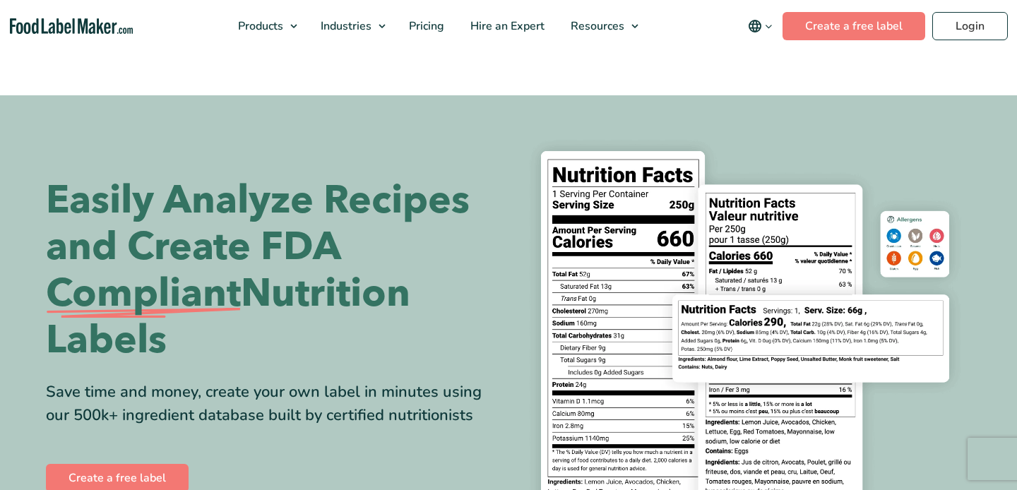
click at [947, 31] on link "Login" at bounding box center [970, 26] width 76 height 28
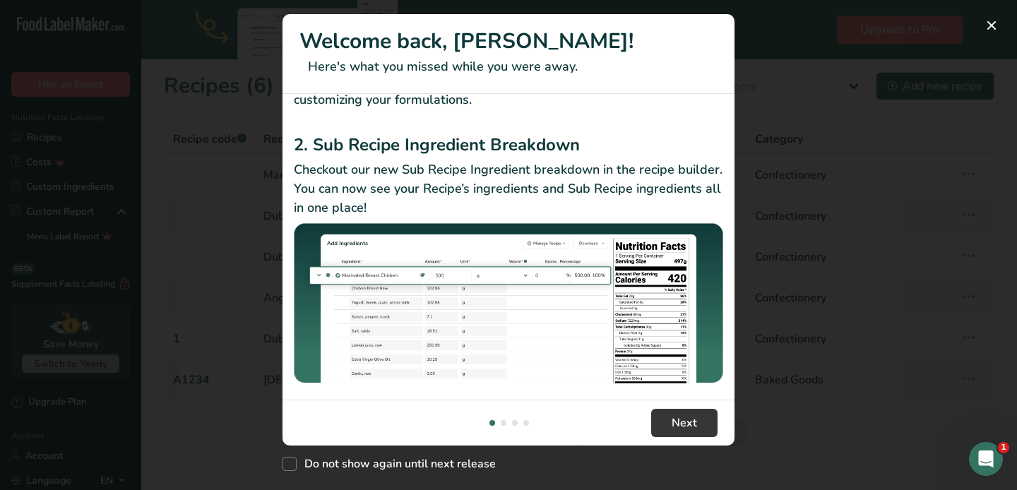
scroll to position [248, 0]
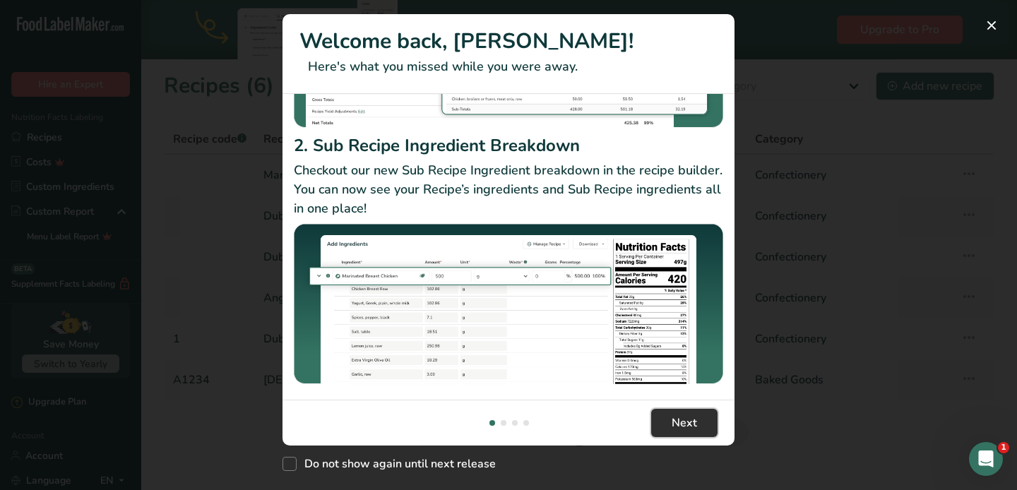
click at [684, 422] on span "Next" at bounding box center [684, 423] width 25 height 17
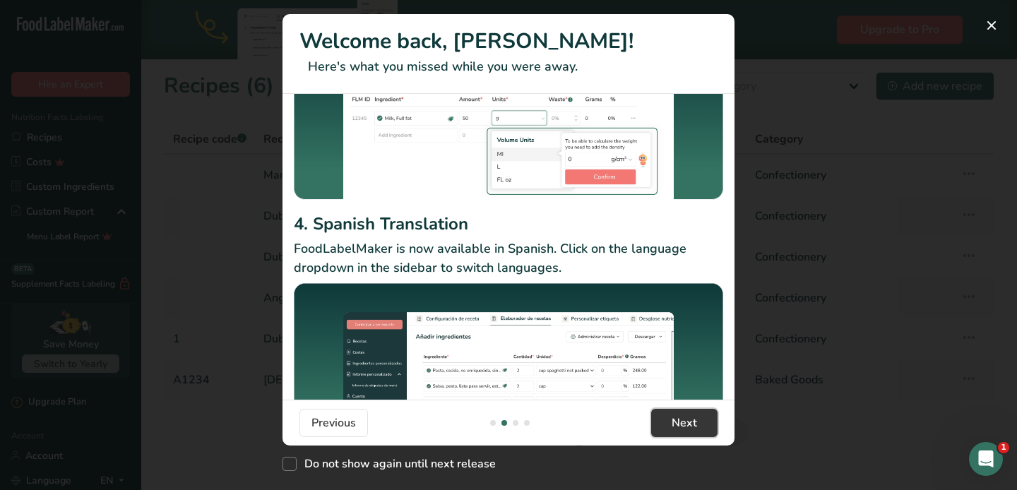
scroll to position [216, 0]
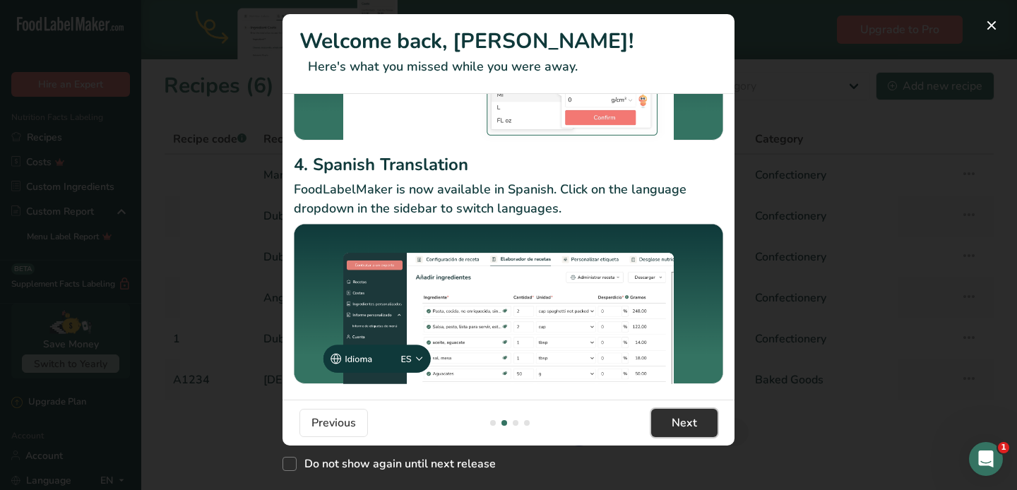
click at [684, 420] on span "Next" at bounding box center [684, 423] width 25 height 17
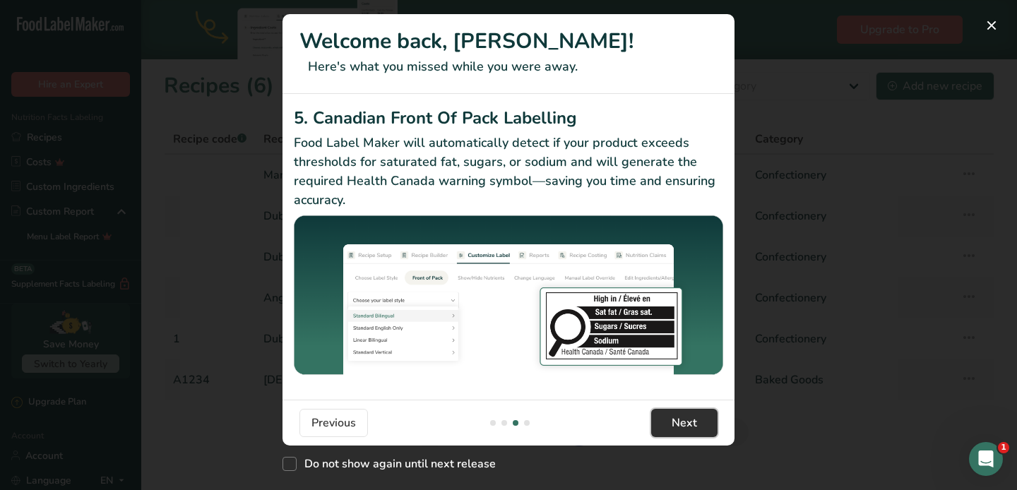
click at [699, 432] on button "Next" at bounding box center [684, 423] width 66 height 28
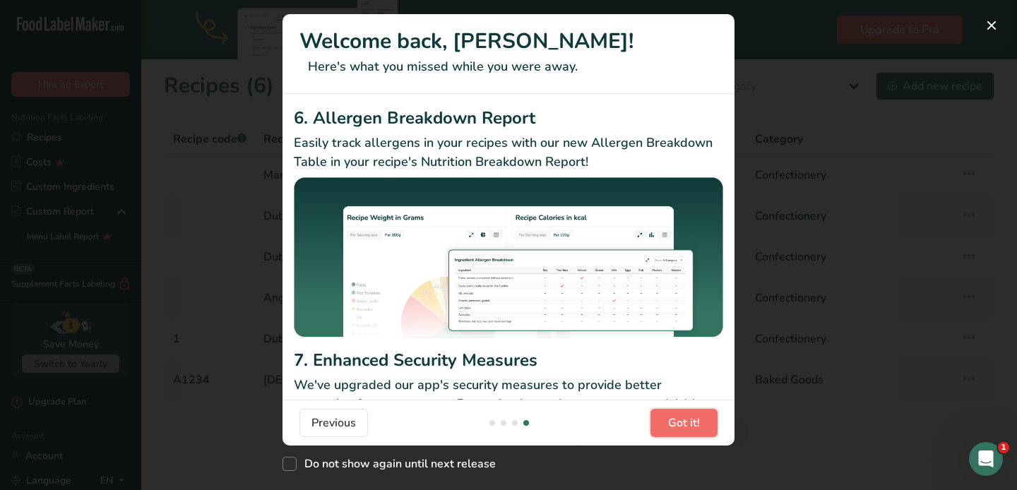
click at [698, 427] on span "Got it!" at bounding box center [684, 423] width 32 height 17
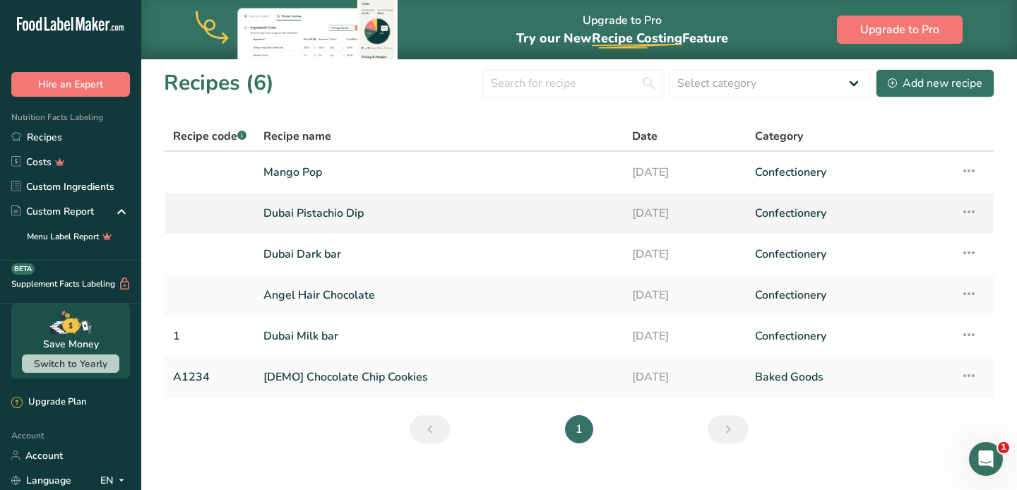
scroll to position [4, 0]
